Goal: Information Seeking & Learning: Compare options

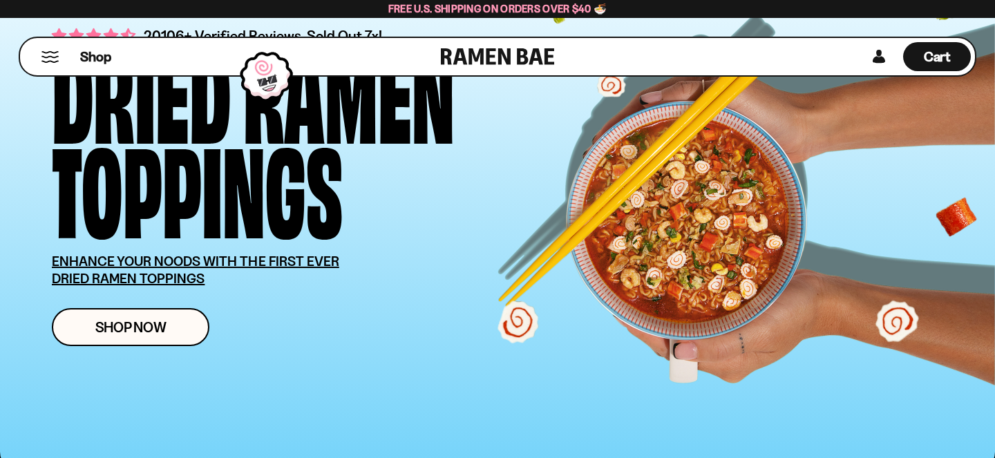
scroll to position [106, 0]
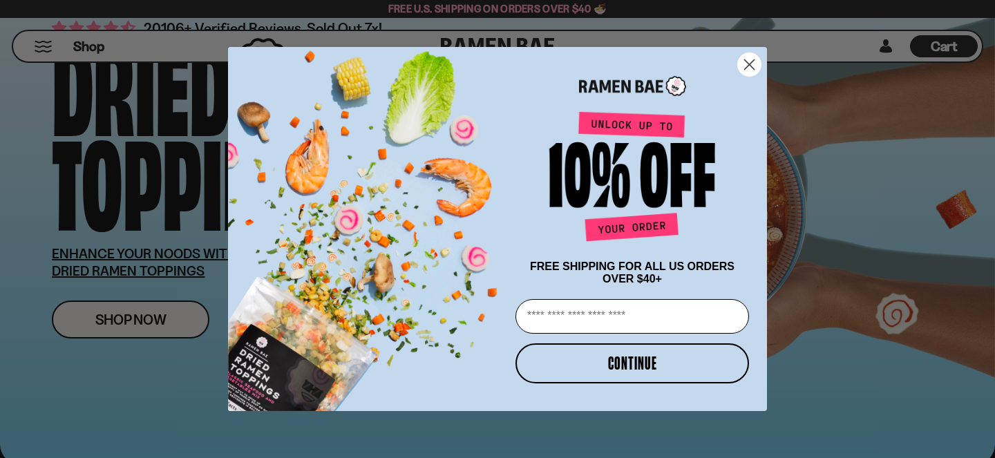
click at [757, 62] on circle "Close dialog" at bounding box center [749, 64] width 23 height 23
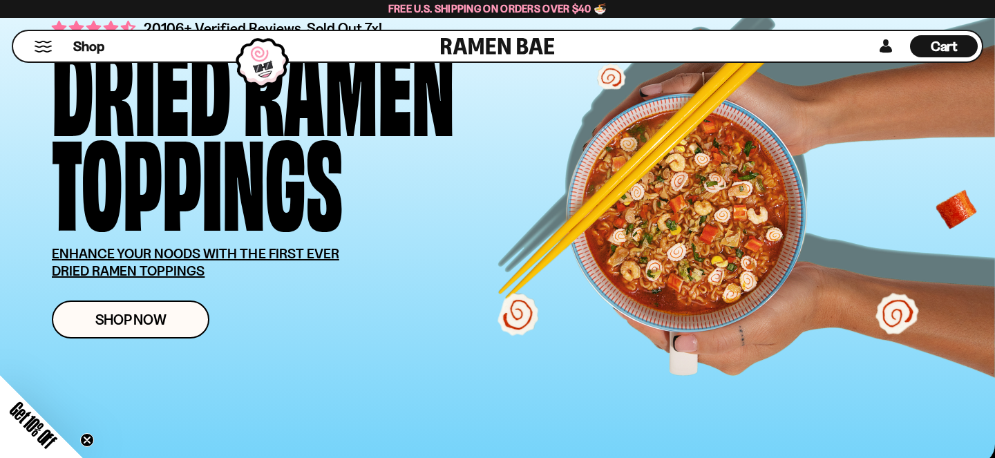
click at [47, 46] on button "Mobile Menu Trigger" at bounding box center [43, 47] width 19 height 12
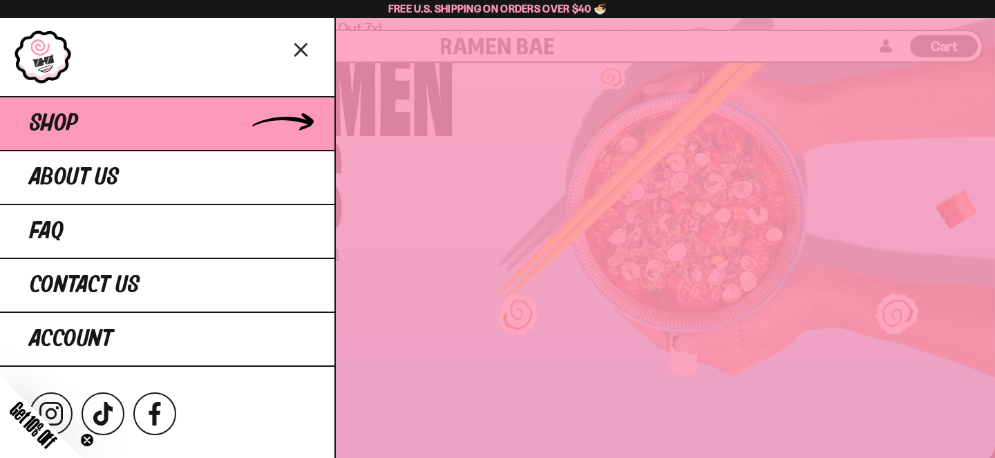
click at [59, 124] on span "Shop" at bounding box center [54, 123] width 48 height 25
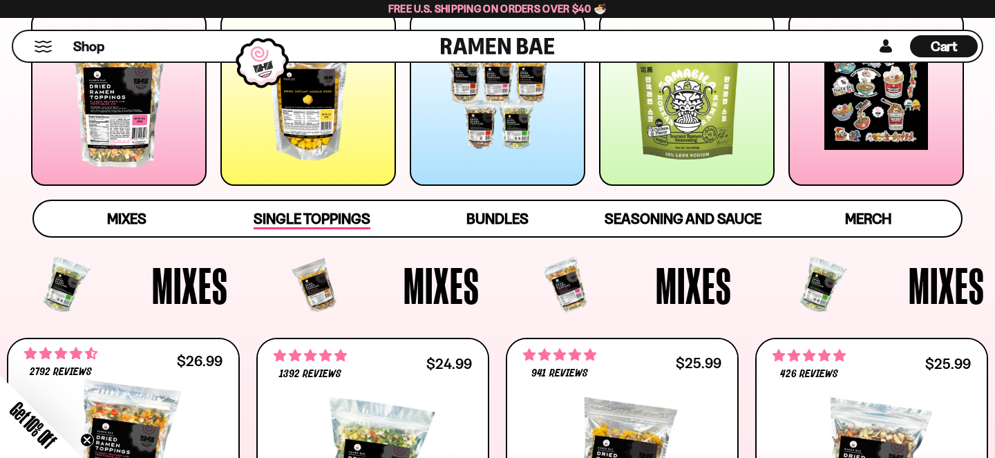
scroll to position [227, 0]
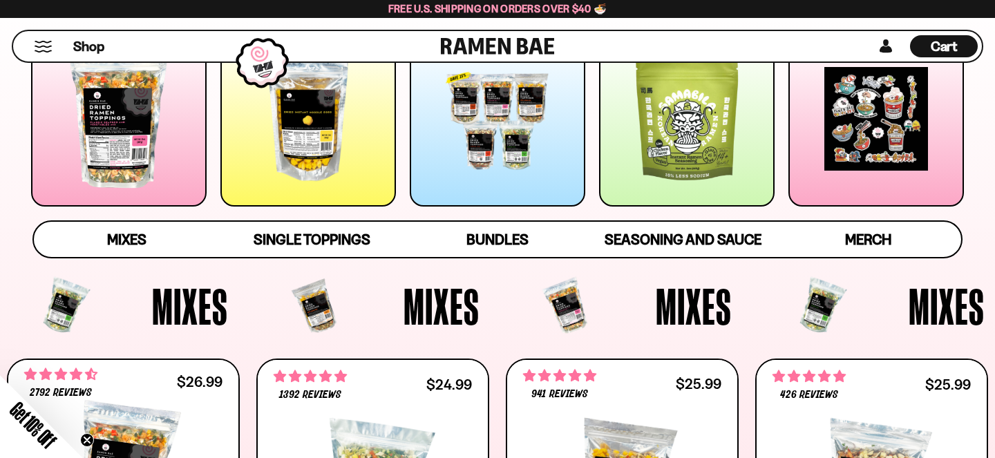
click at [180, 128] on div at bounding box center [119, 119] width 176 height 176
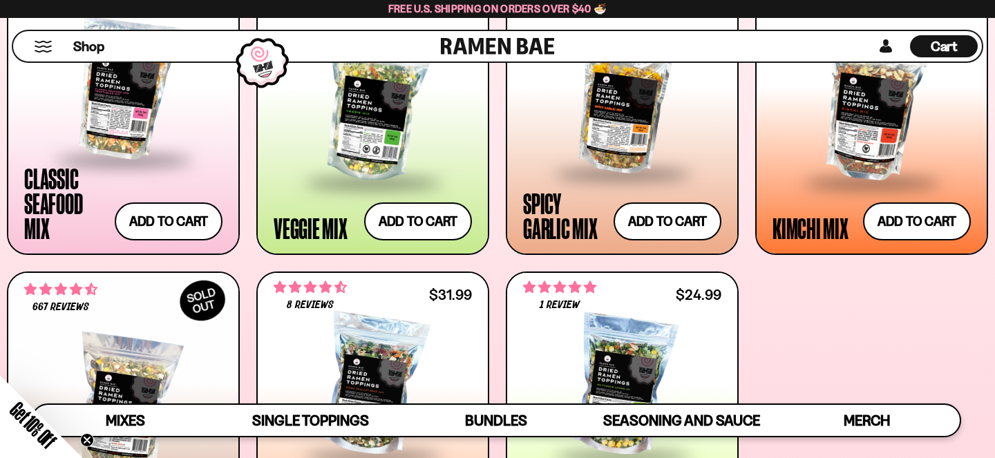
scroll to position [587, 0]
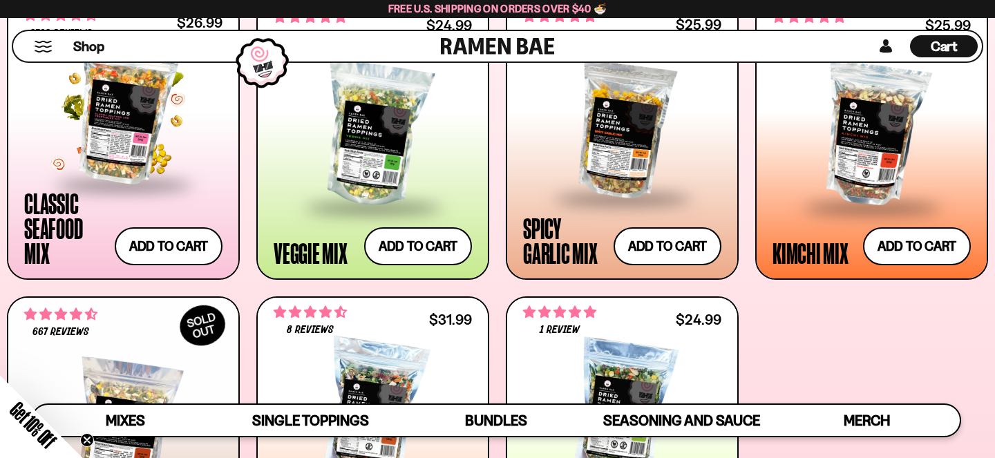
click at [169, 177] on span at bounding box center [123, 185] width 169 height 48
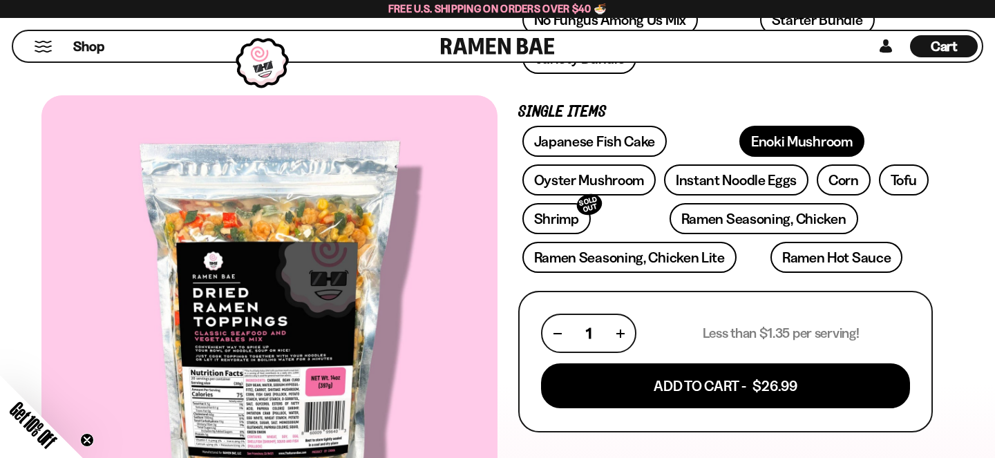
scroll to position [360, 0]
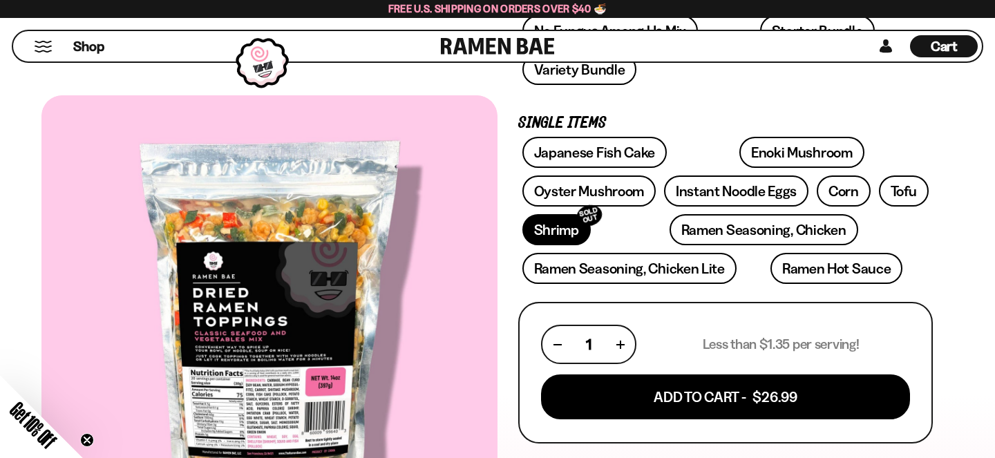
click at [585, 218] on div "SOLD OUT" at bounding box center [589, 216] width 30 height 27
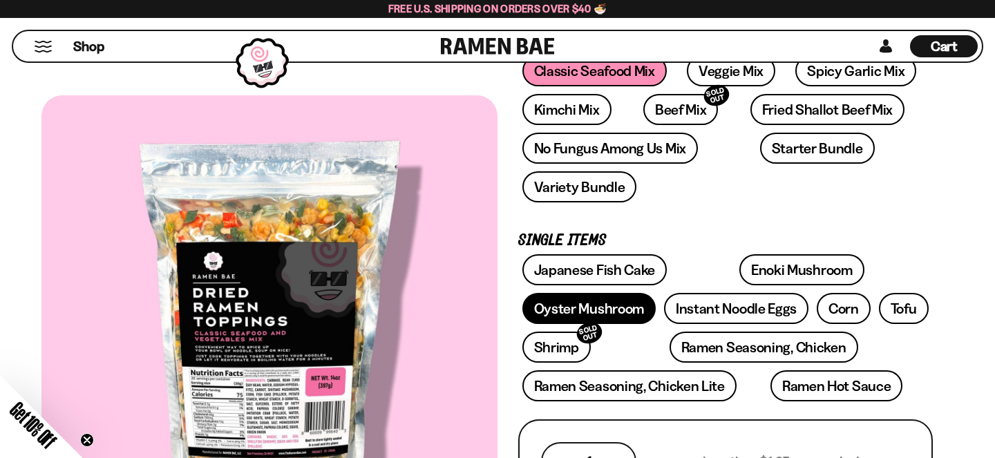
scroll to position [163, 0]
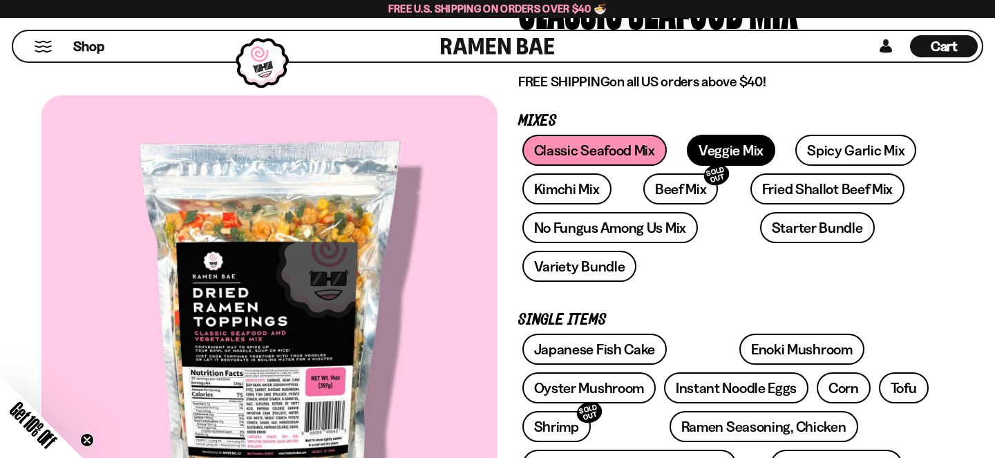
click at [693, 146] on link "Veggie Mix" at bounding box center [731, 150] width 88 height 31
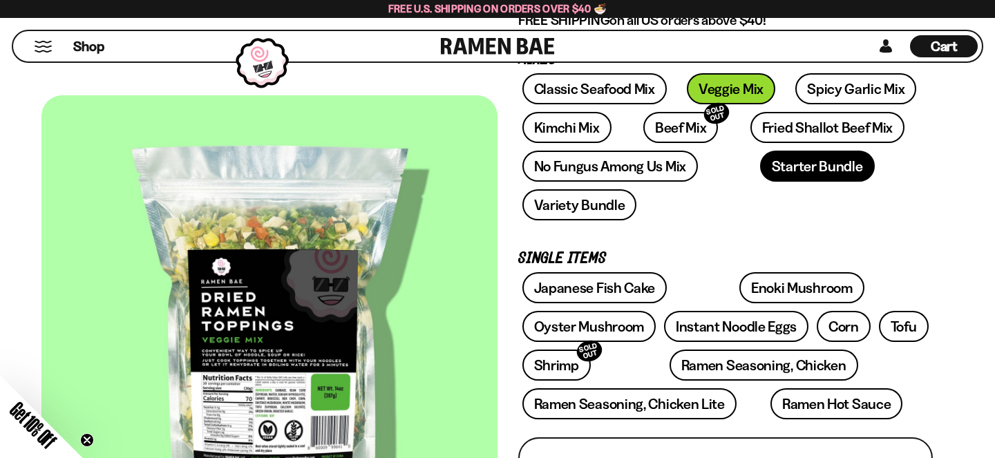
scroll to position [200, 0]
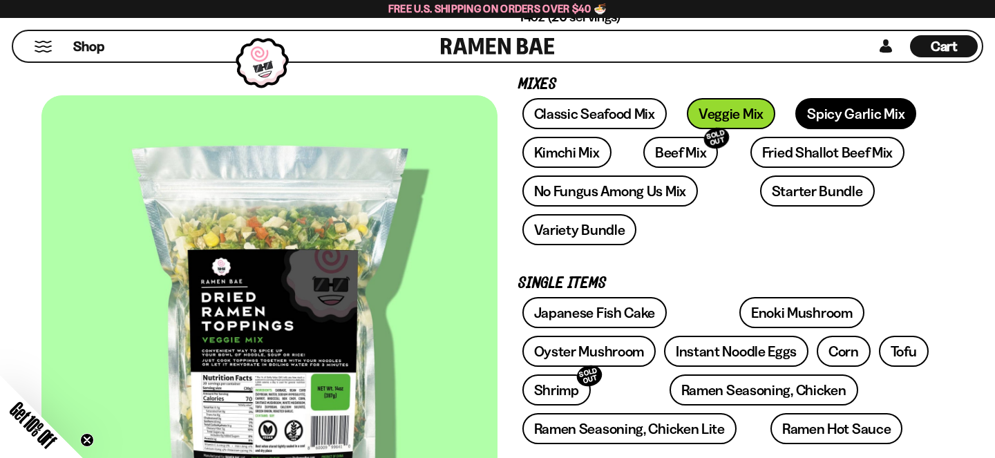
click at [809, 106] on link "Spicy Garlic Mix" at bounding box center [856, 113] width 121 height 31
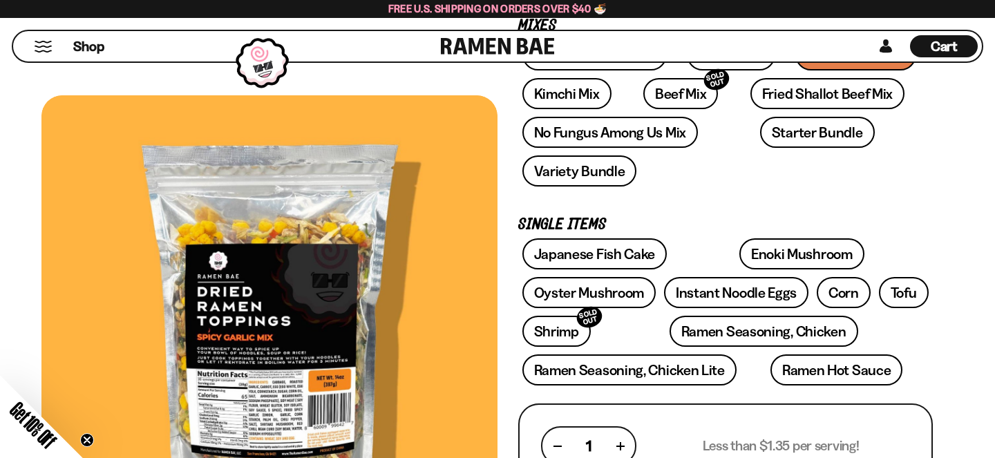
scroll to position [209, 0]
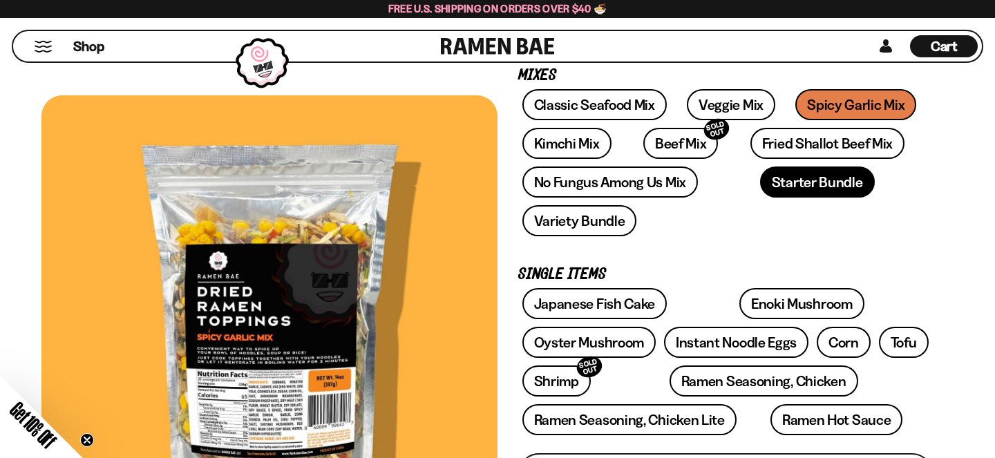
click at [760, 177] on link "Starter Bundle" at bounding box center [817, 182] width 115 height 31
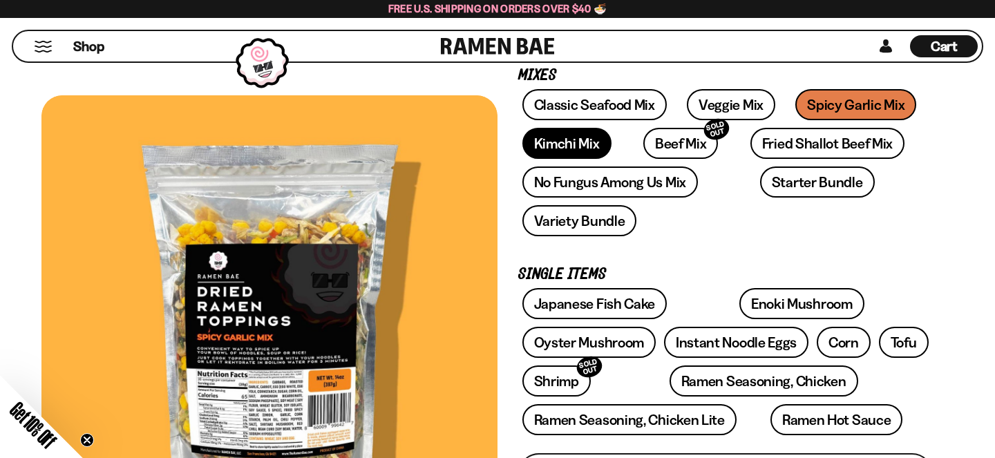
click at [592, 153] on link "Kimchi Mix" at bounding box center [567, 143] width 89 height 31
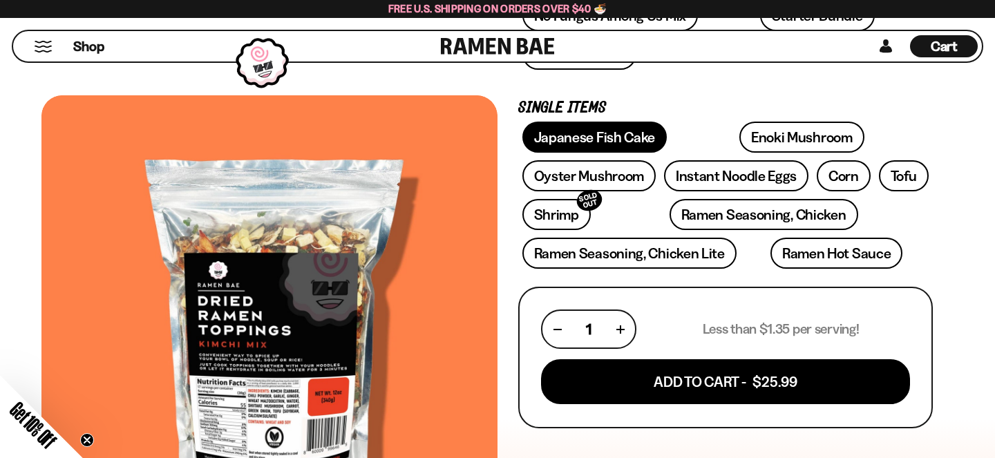
scroll to position [373, 0]
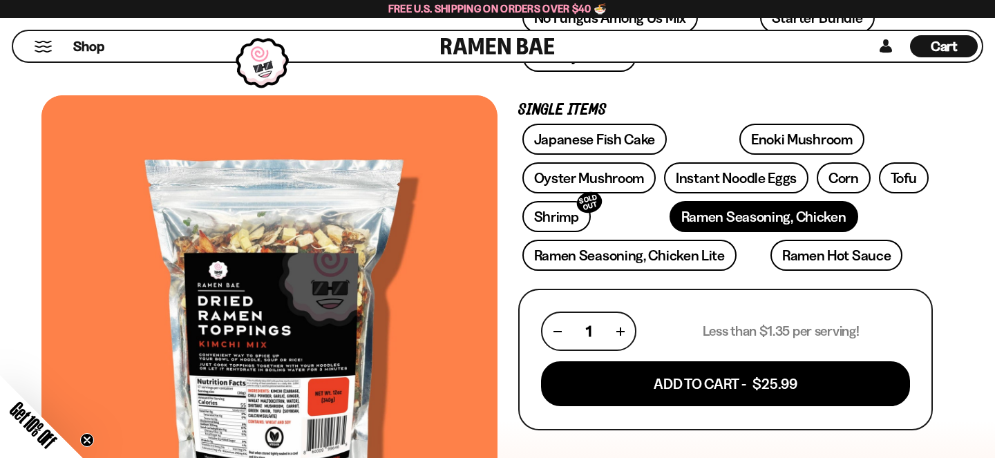
click at [729, 210] on link "Ramen Seasoning, Chicken" at bounding box center [764, 216] width 189 height 31
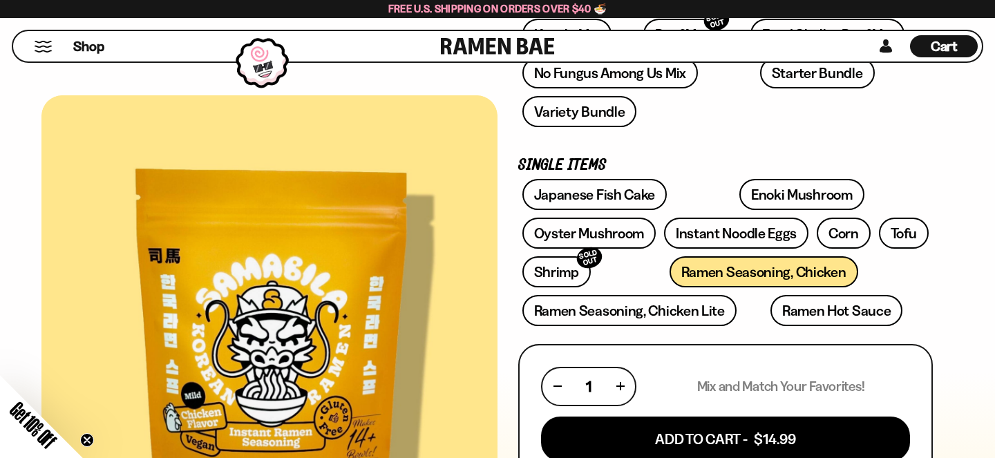
scroll to position [415, 0]
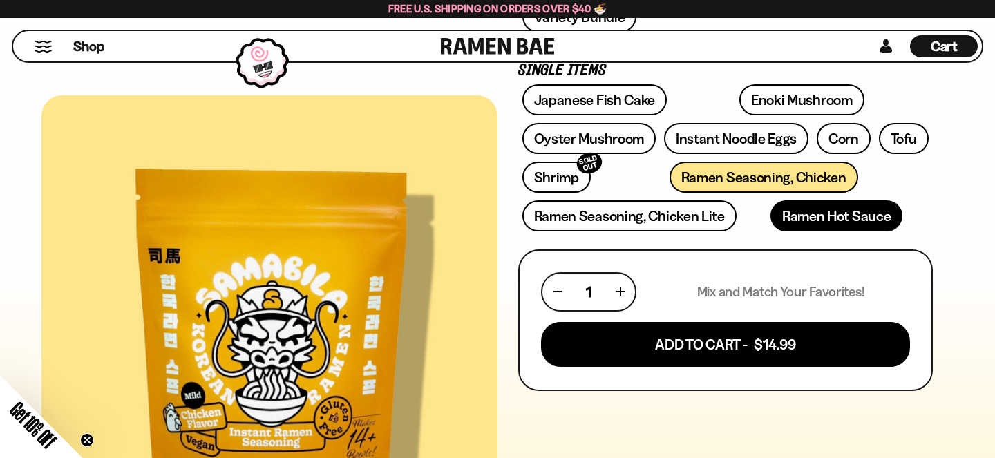
click at [771, 219] on link "Ramen Hot Sauce" at bounding box center [837, 215] width 133 height 31
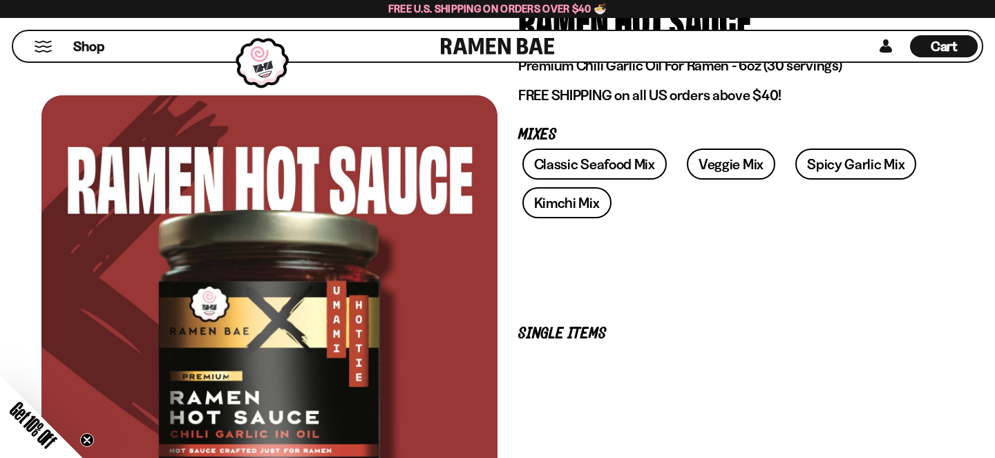
scroll to position [163, 0]
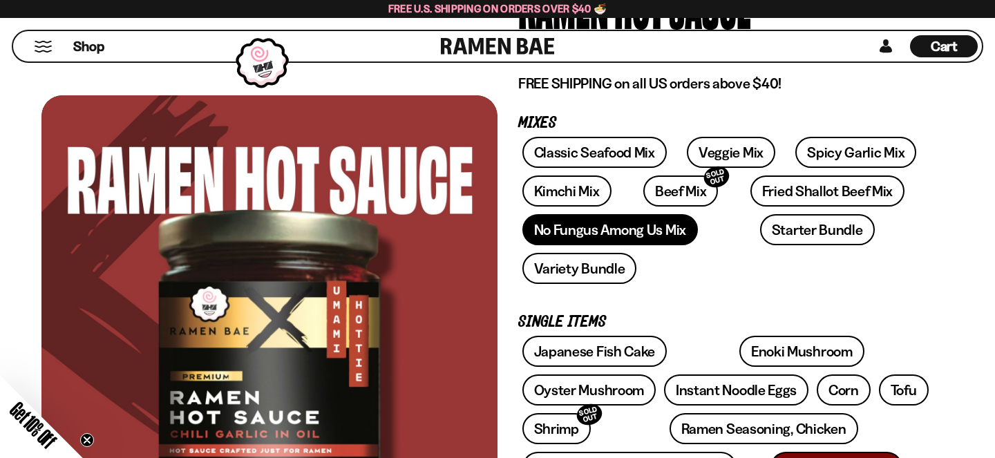
click at [643, 220] on link "No Fungus Among Us Mix" at bounding box center [611, 229] width 176 height 31
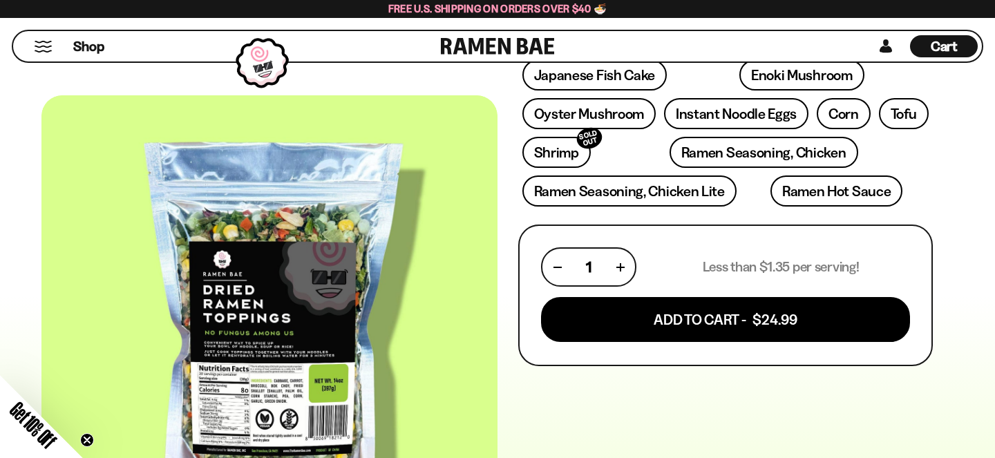
scroll to position [395, 0]
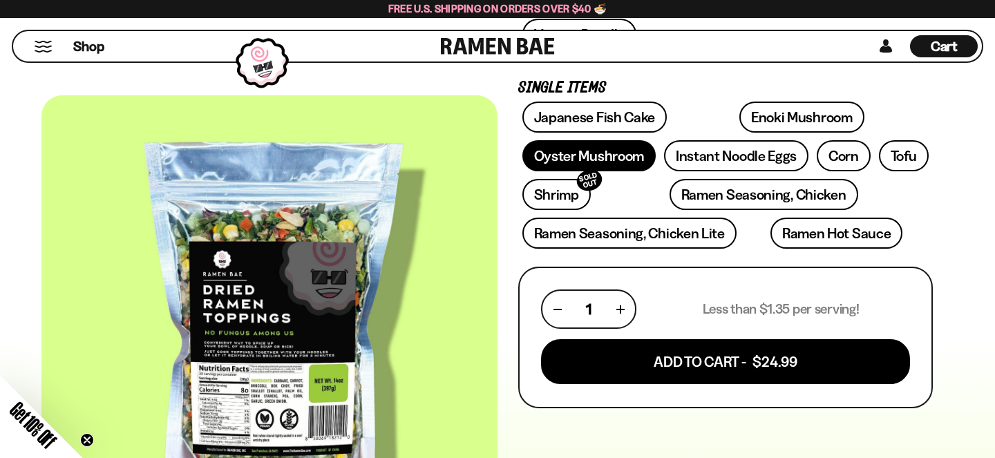
click at [628, 151] on link "Oyster Mushroom" at bounding box center [590, 155] width 134 height 31
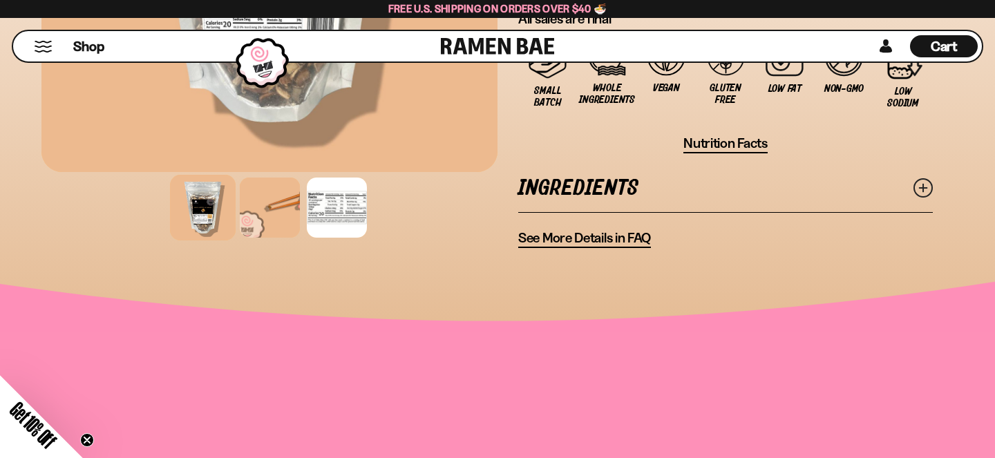
scroll to position [1044, 0]
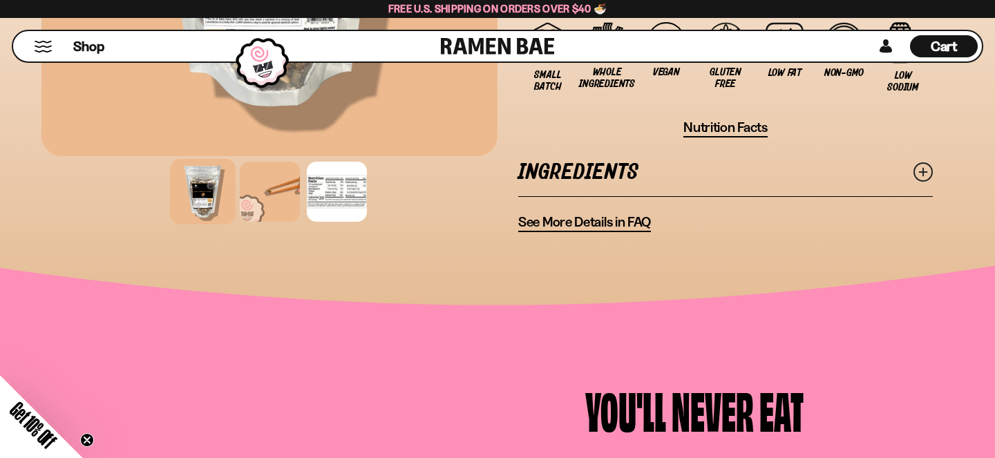
click at [281, 224] on div at bounding box center [269, 191] width 456 height 67
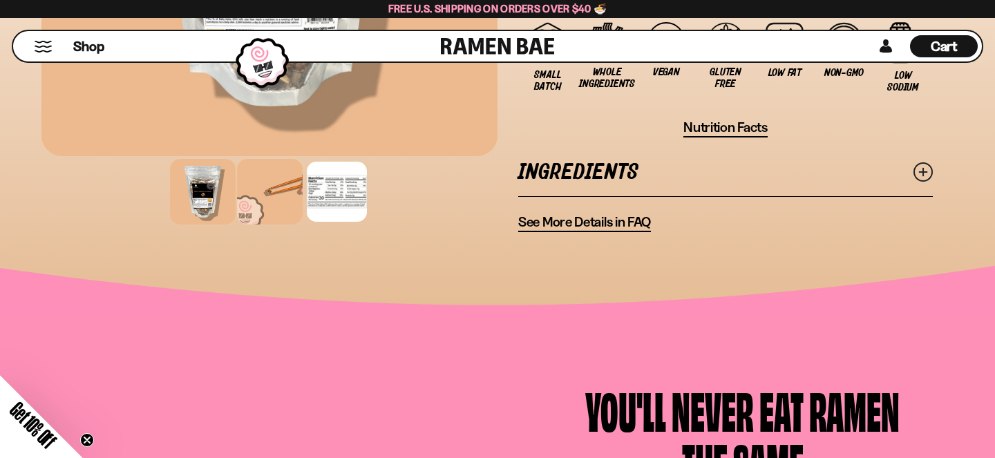
click at [292, 203] on div at bounding box center [270, 192] width 66 height 66
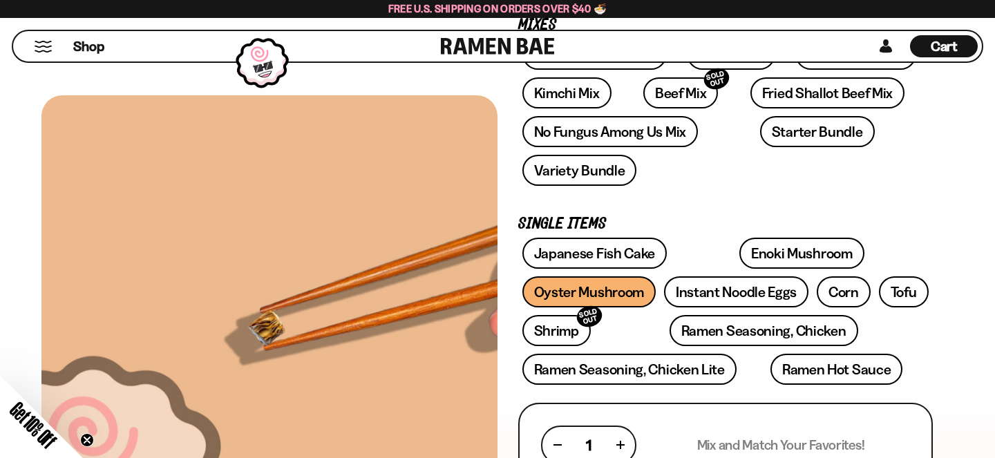
scroll to position [252, 0]
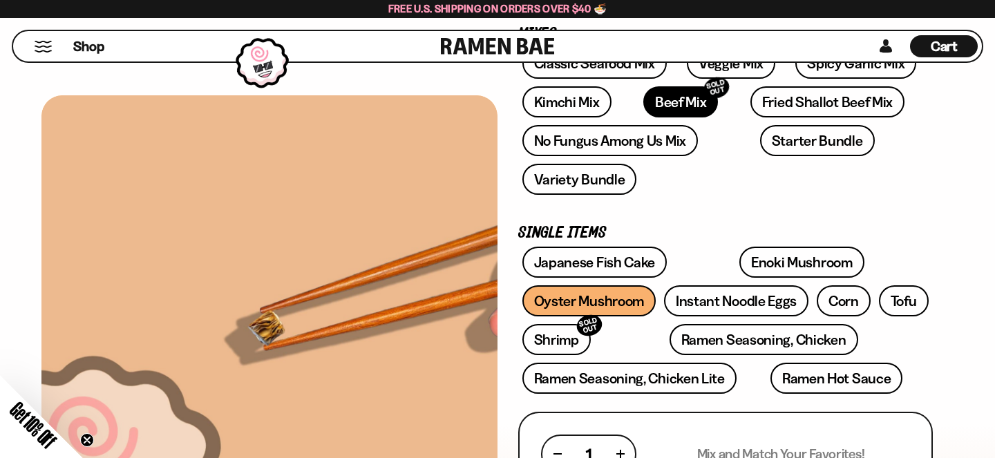
click at [672, 102] on link "Beef Mix SOLD OUT" at bounding box center [680, 101] width 75 height 31
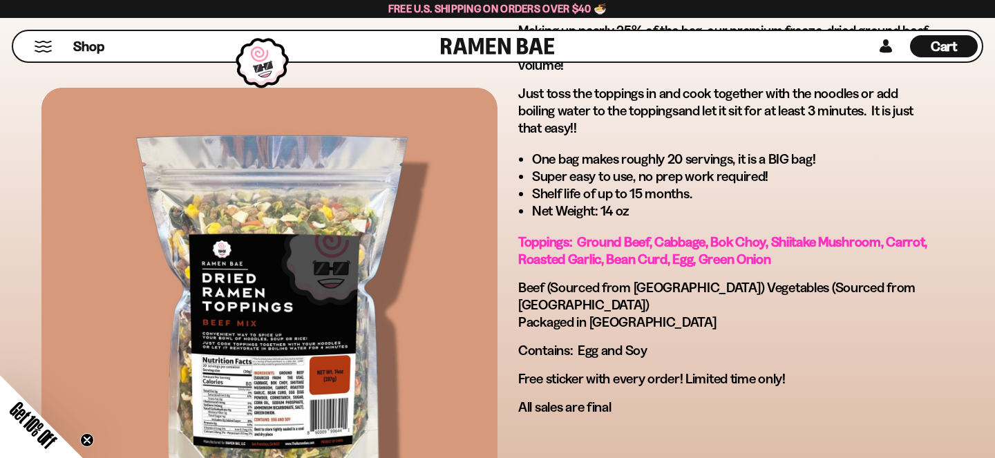
scroll to position [835, 0]
